Goal: Task Accomplishment & Management: Use online tool/utility

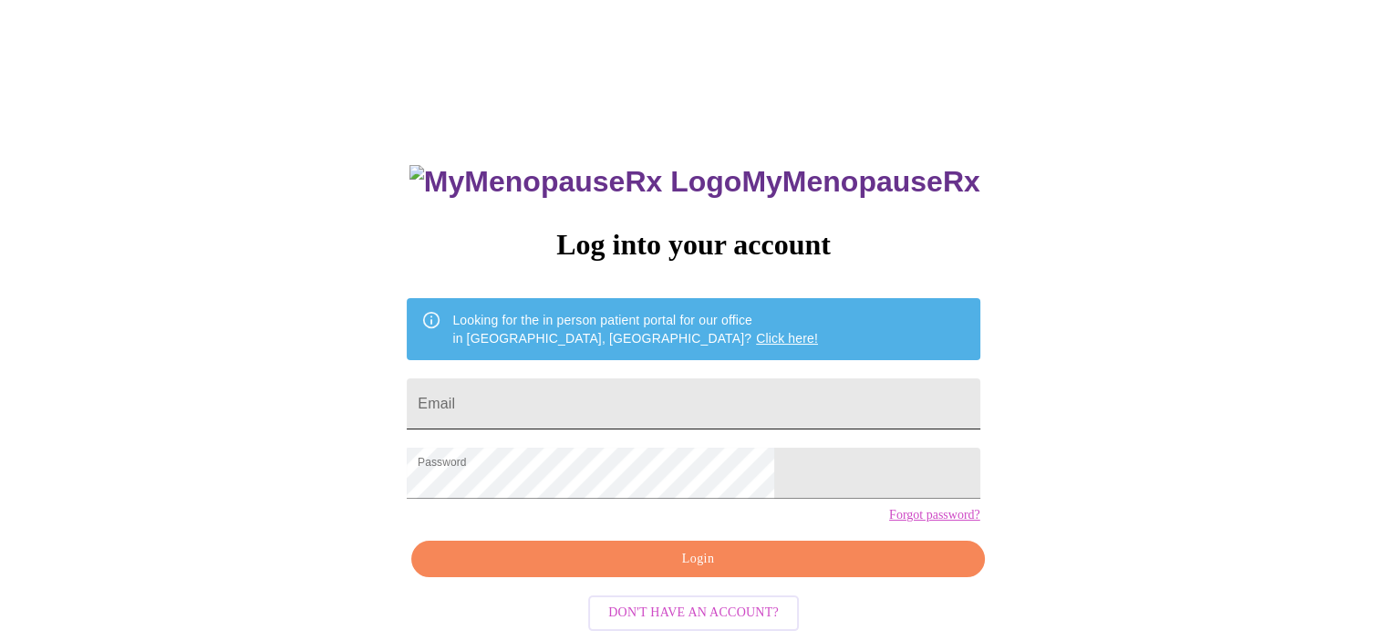
click at [604, 392] on input "Email" at bounding box center [693, 403] width 573 height 51
type input "[EMAIL_ADDRESS][DOMAIN_NAME]"
click at [691, 571] on span "Login" at bounding box center [697, 559] width 531 height 23
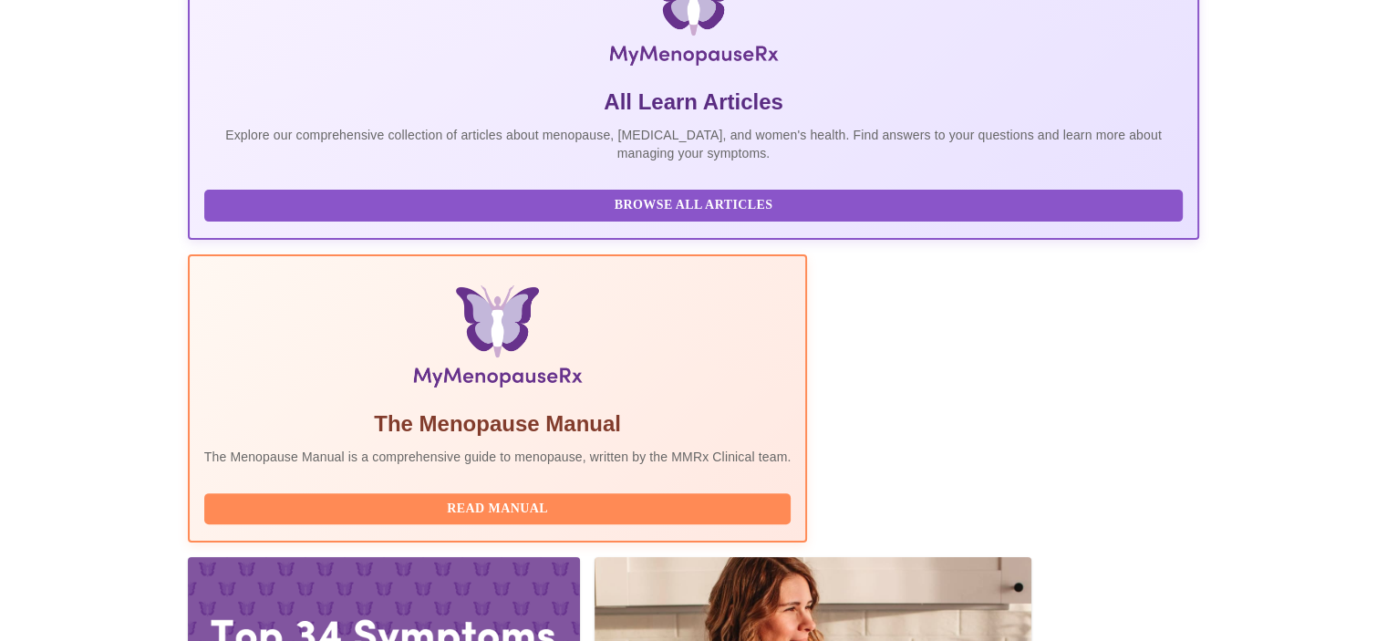
scroll to position [448, 0]
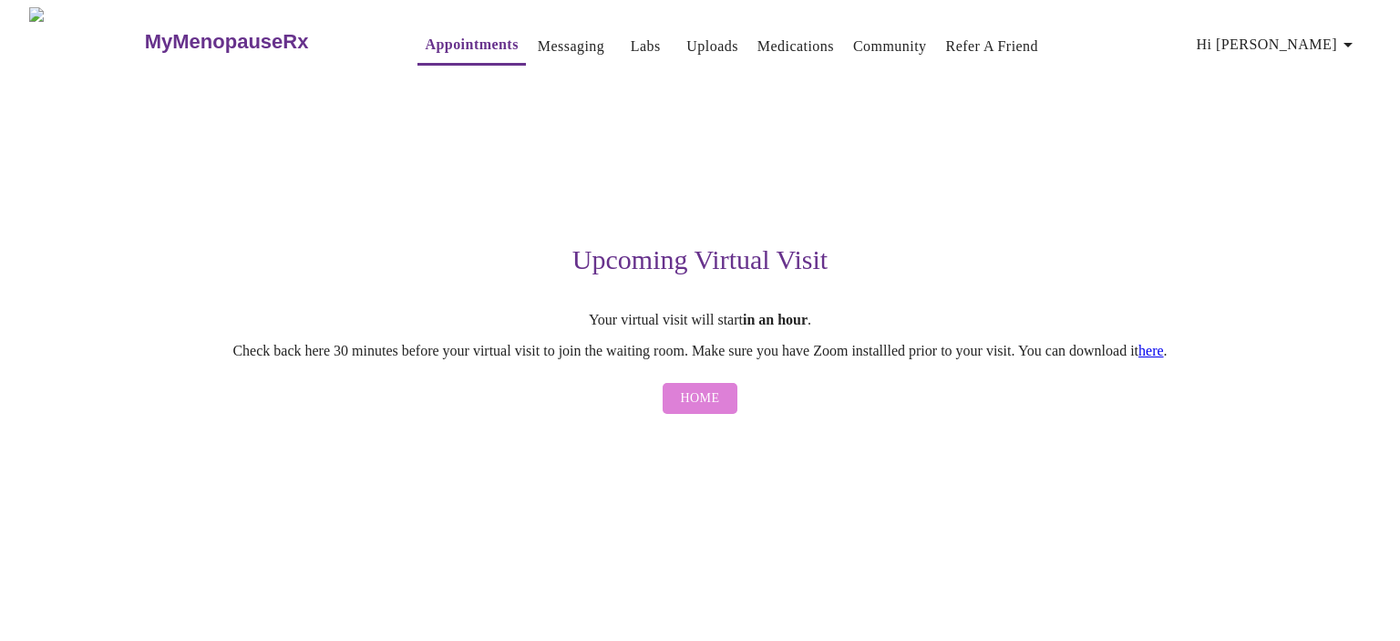
click at [713, 399] on span "Home" at bounding box center [700, 398] width 39 height 23
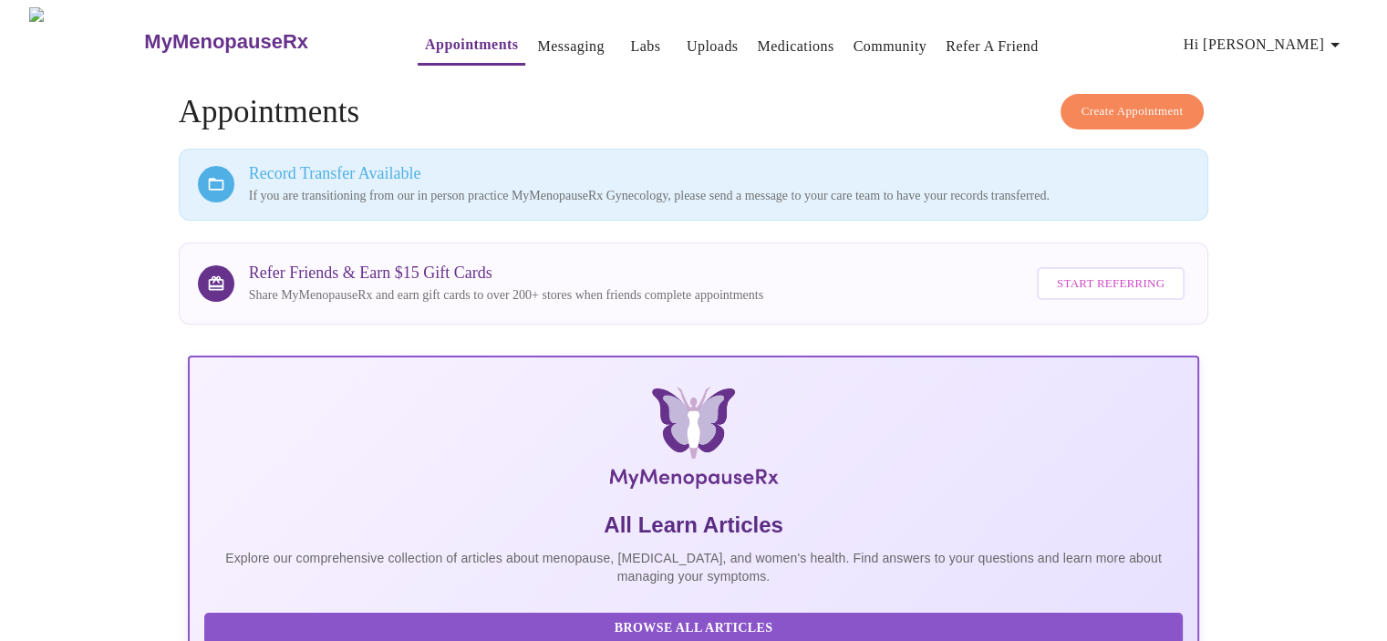
click at [430, 32] on link "Appointments" at bounding box center [471, 45] width 93 height 26
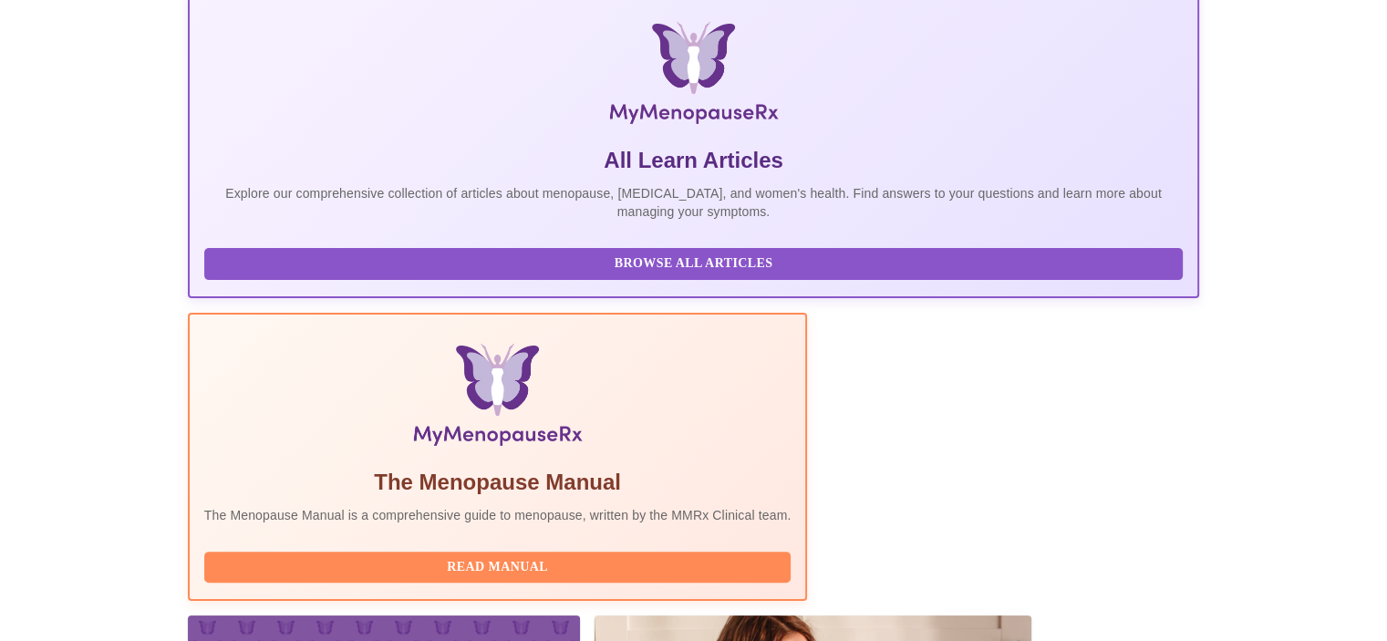
scroll to position [448, 0]
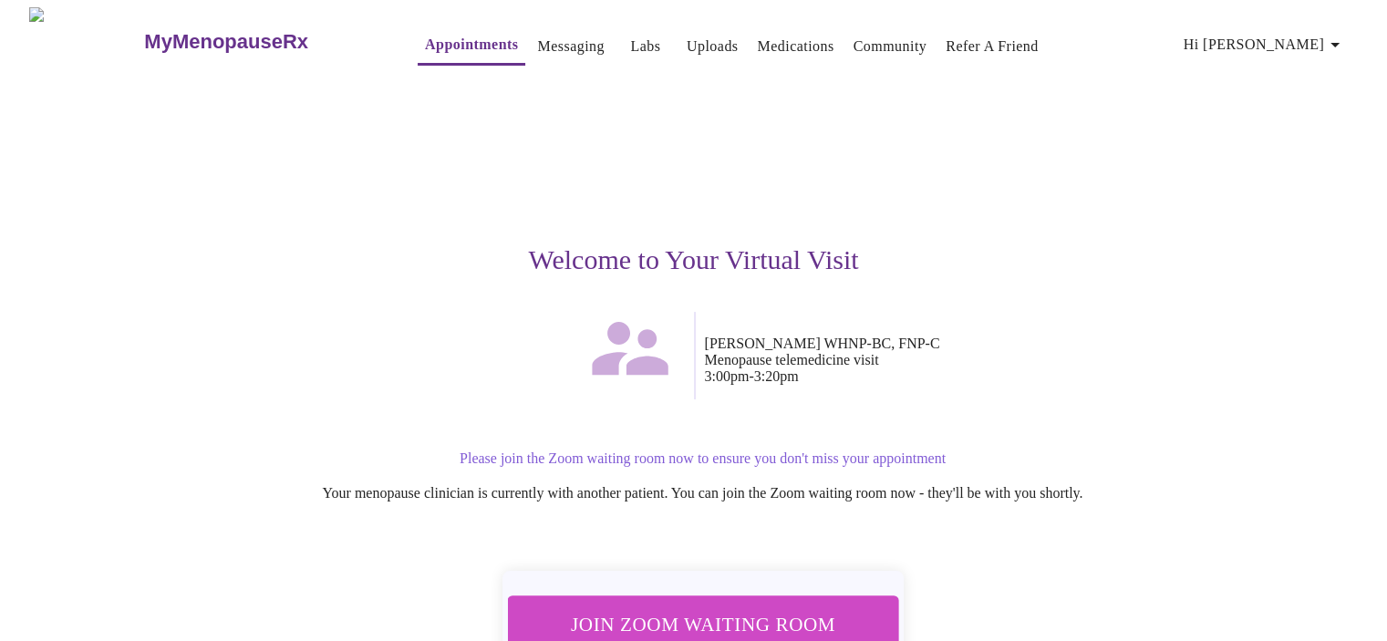
click at [692, 615] on span "Join Zoom Waiting Room" at bounding box center [702, 624] width 360 height 36
click at [741, 615] on span "Join Zoom Waiting Room" at bounding box center [702, 624] width 359 height 36
click at [740, 612] on span "Join Zoom Waiting Room" at bounding box center [702, 624] width 358 height 36
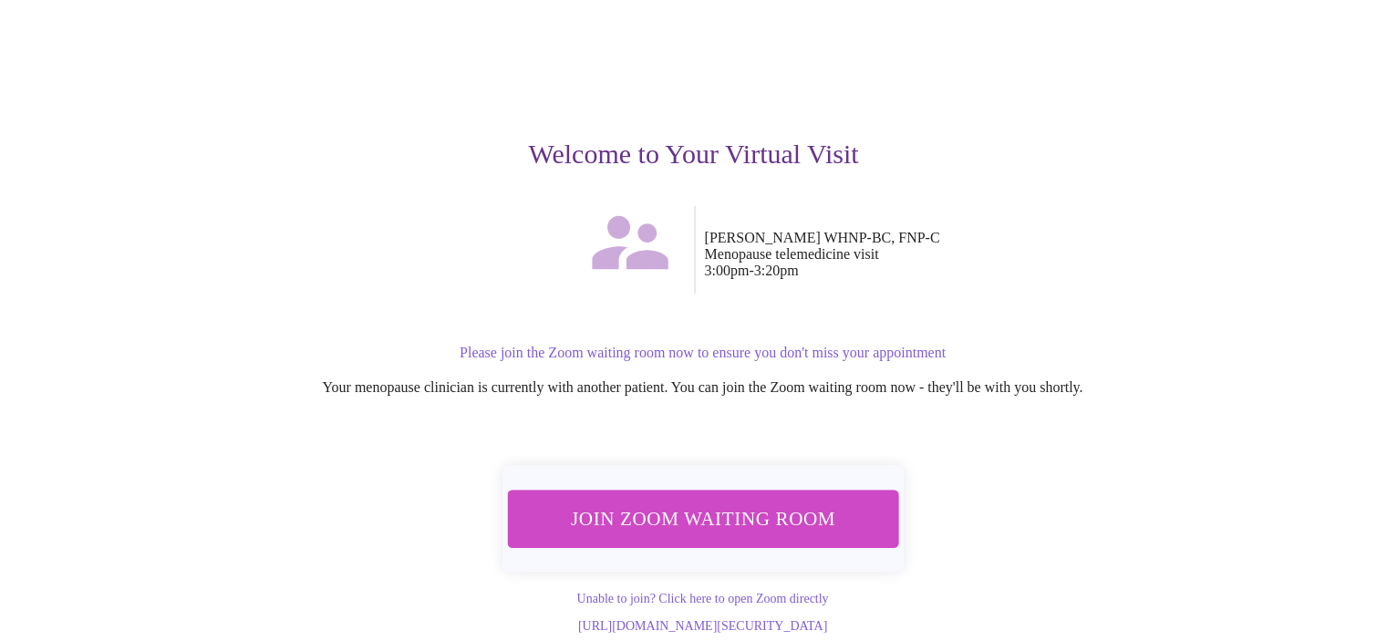
scroll to position [120, 0]
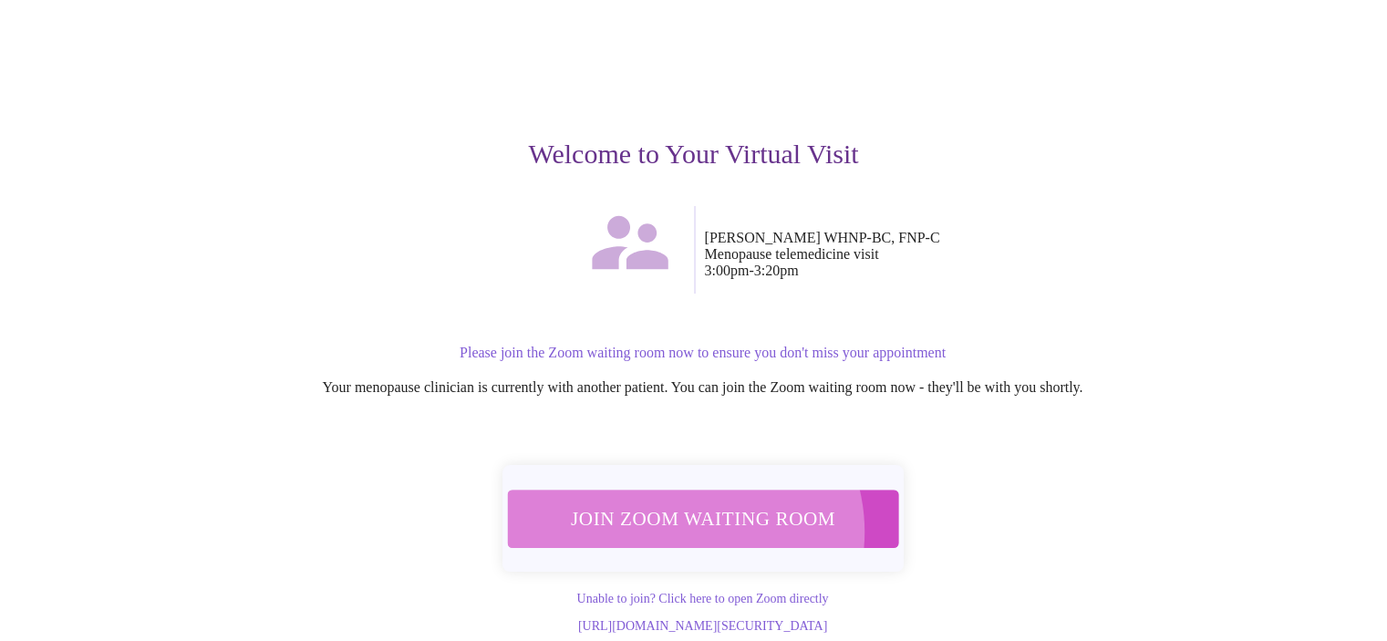
click at [676, 504] on span "Join Zoom Waiting Room" at bounding box center [702, 518] width 343 height 34
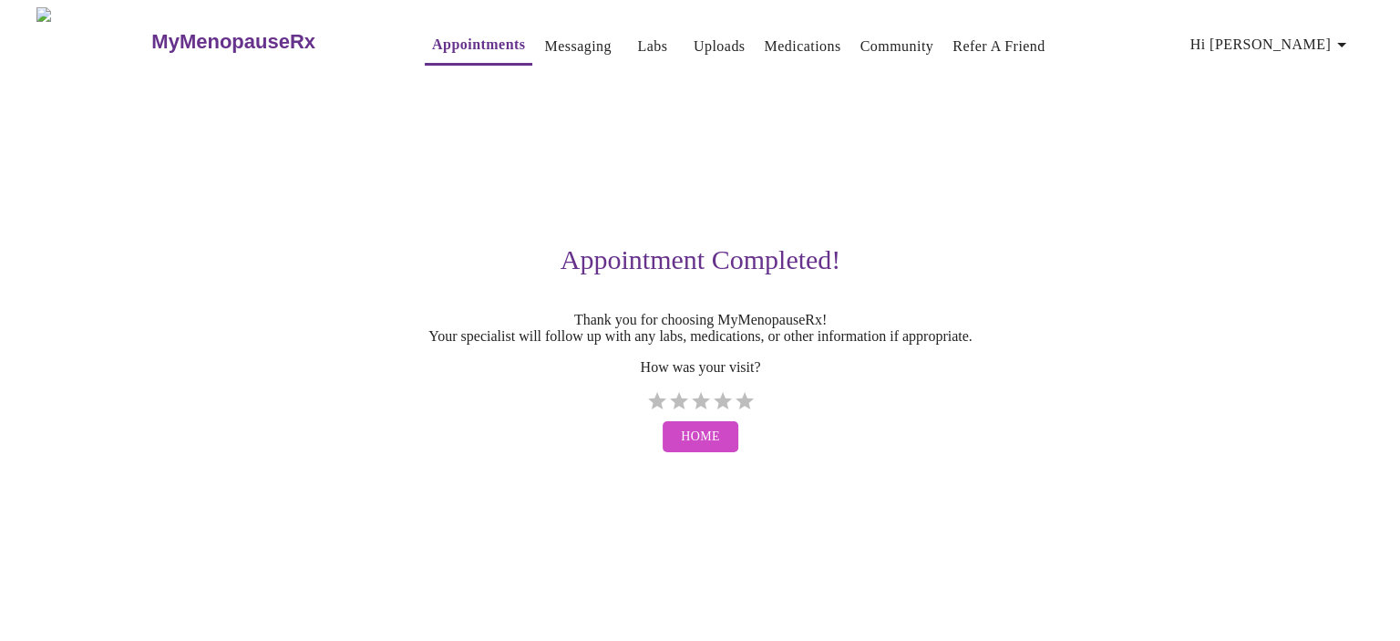
scroll to position [0, 0]
click at [687, 34] on link "Uploads" at bounding box center [713, 47] width 52 height 26
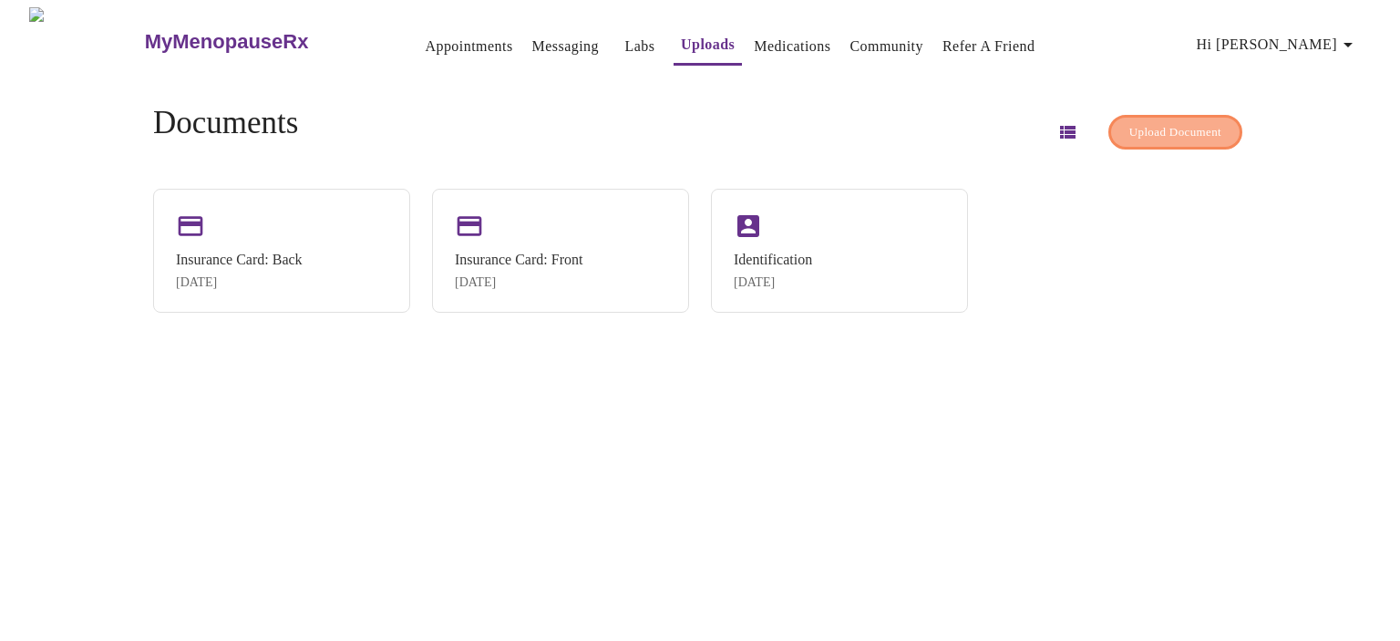
click at [1147, 122] on span "Upload Document" at bounding box center [1176, 132] width 92 height 21
